Goal: Obtain resource: Obtain resource

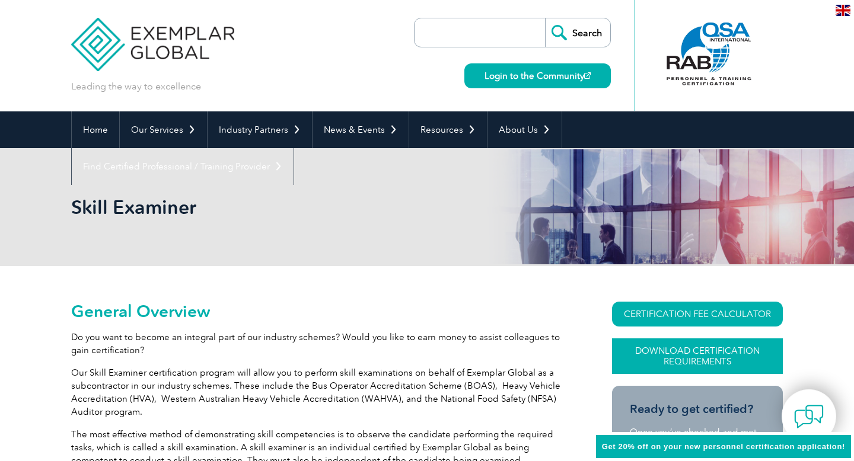
click at [684, 356] on link "Download Certification Requirements" at bounding box center [697, 357] width 171 height 36
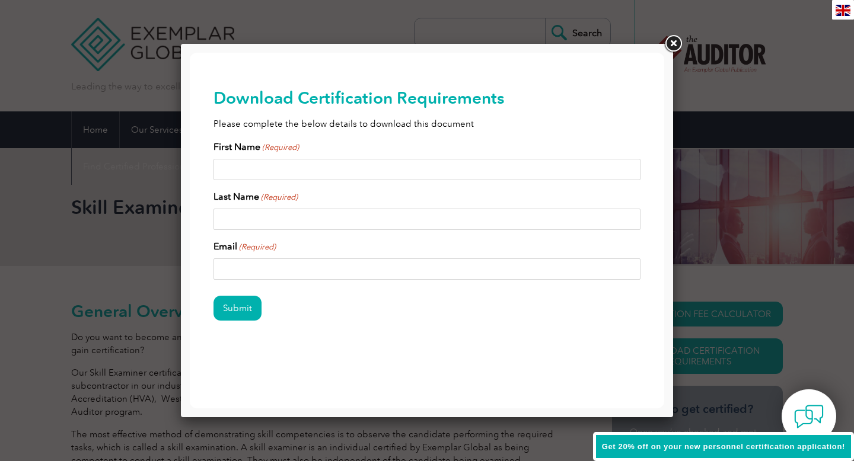
click at [273, 172] on input "First Name (Required)" at bounding box center [426, 169] width 427 height 21
type input "[PERSON_NAME]"
type input "Moyo"
type input "[EMAIL_ADDRESS][DOMAIN_NAME]"
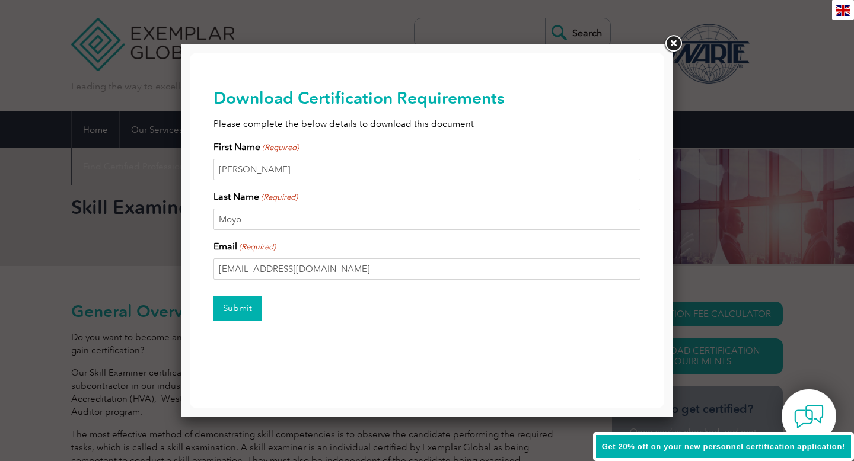
click at [238, 305] on input "Submit" at bounding box center [237, 308] width 48 height 25
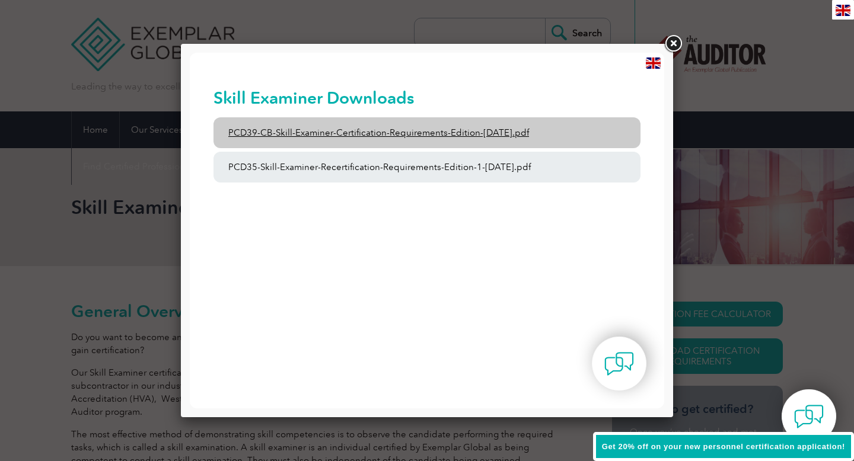
click at [380, 134] on link "PCD39-CB-Skill-Examiner-Certification-Requirements-Edition-[DATE].pdf" at bounding box center [426, 132] width 427 height 31
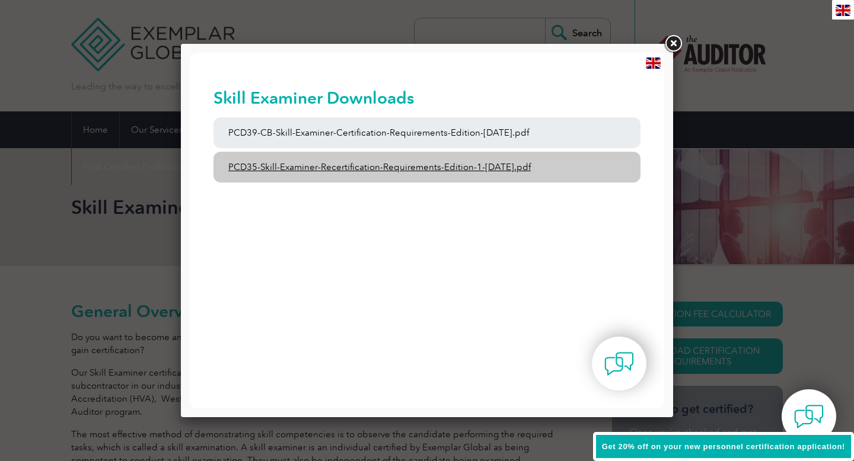
click at [387, 173] on link "PCD35-Skill-Examiner-Recertification-Requirements-Edition-1-[DATE].pdf" at bounding box center [426, 167] width 427 height 31
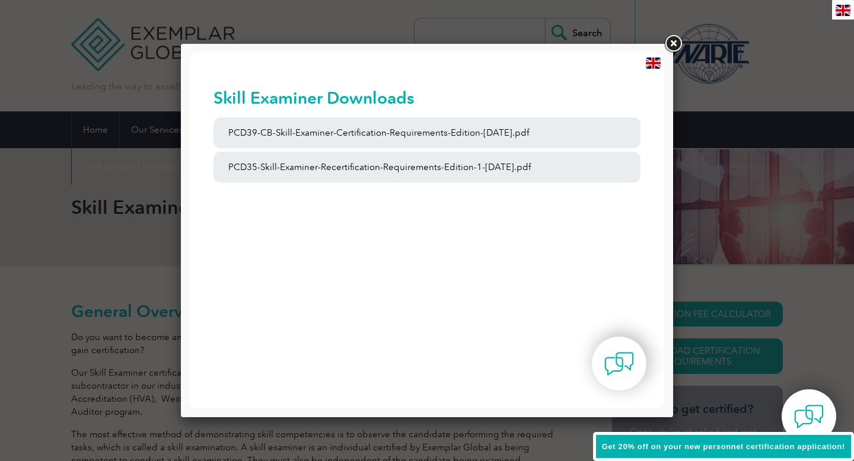
click at [678, 45] on link at bounding box center [672, 43] width 21 height 21
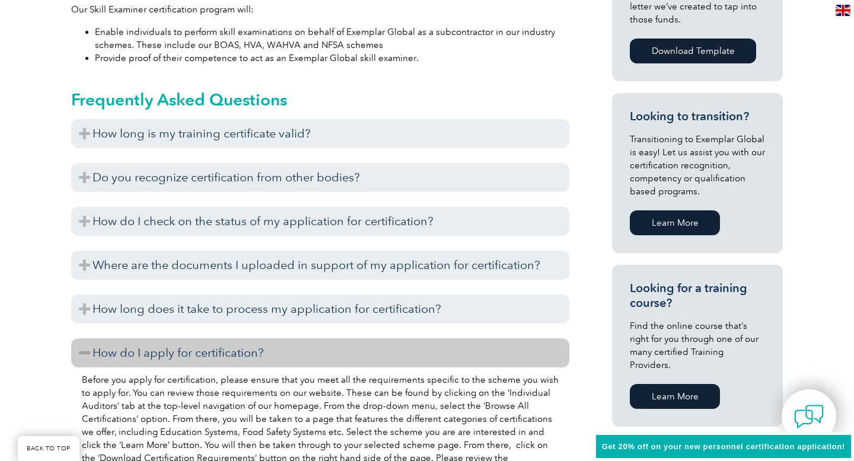
scroll to position [643, 0]
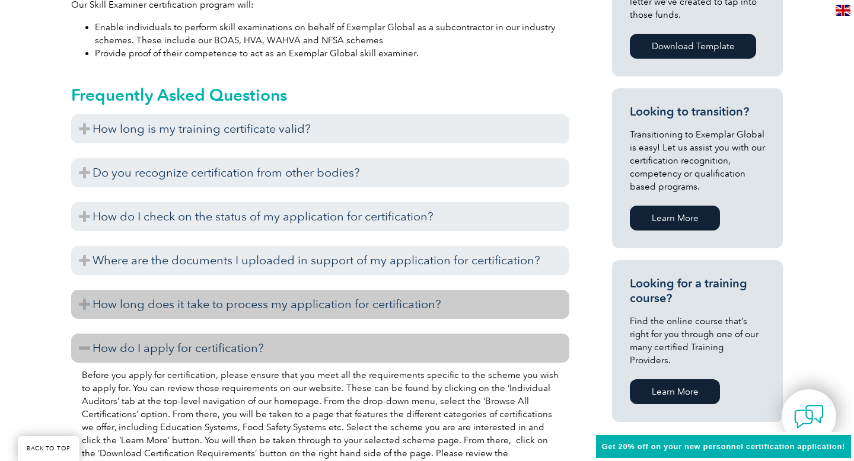
click at [87, 300] on h3 "How long does it take to process my application for certification?" at bounding box center [320, 304] width 498 height 29
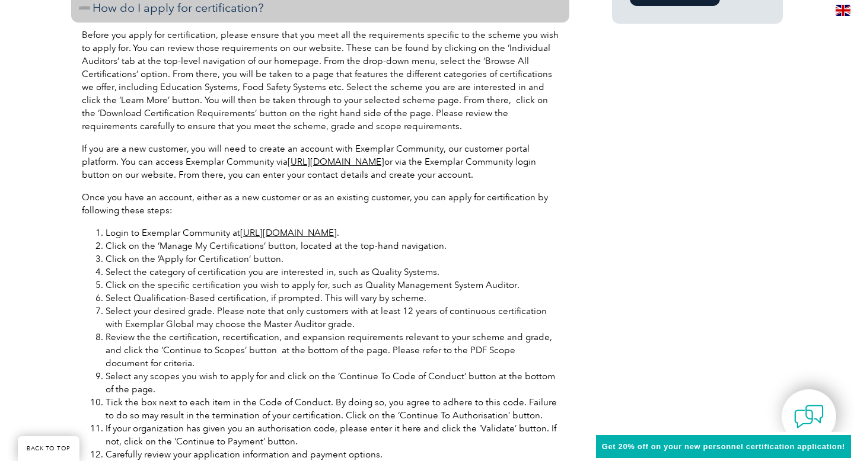
scroll to position [1042, 0]
click at [286, 229] on link "[URL][DOMAIN_NAME]" at bounding box center [288, 232] width 97 height 11
click at [350, 162] on link "[URL][DOMAIN_NAME]" at bounding box center [336, 161] width 97 height 11
click at [275, 230] on link "[URL][DOMAIN_NAME]" at bounding box center [288, 232] width 97 height 11
